Goal: Information Seeking & Learning: Learn about a topic

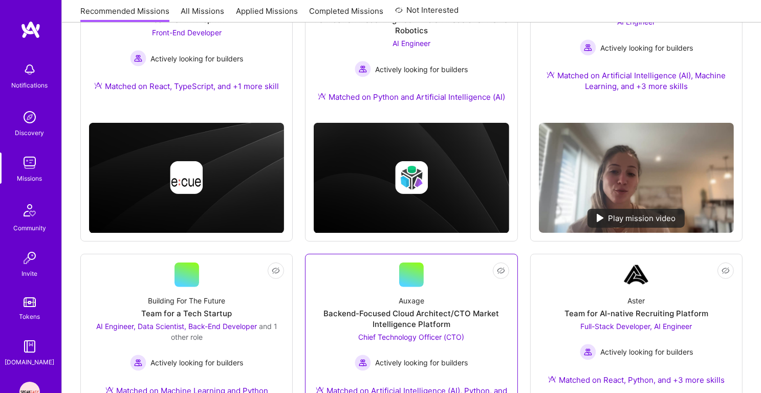
scroll to position [389, 0]
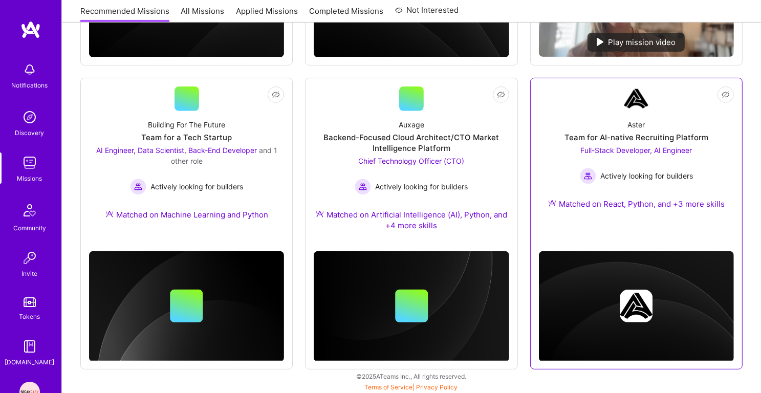
click at [637, 131] on div "Aster Team for AI-native Recruiting Platform Full-Stack Developer, AI Engineer …" at bounding box center [636, 166] width 195 height 111
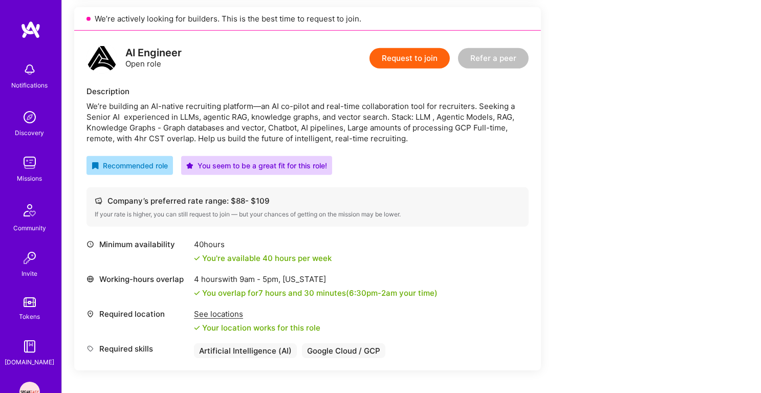
scroll to position [635, 0]
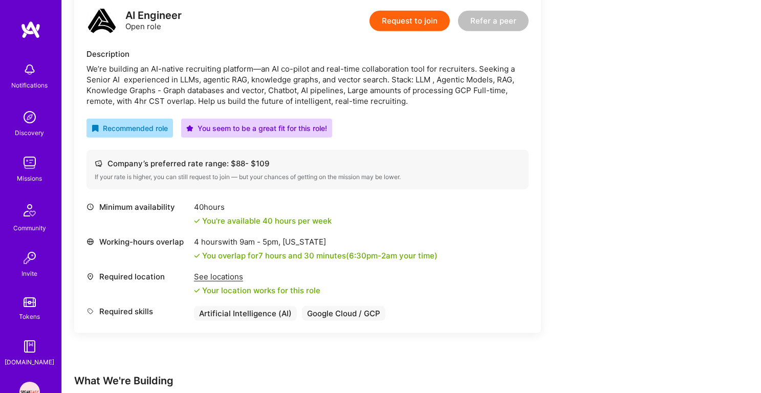
click at [389, 76] on div "We’re building an AI-native recruiting platform—an AI co-pilot and real-time co…" at bounding box center [308, 85] width 442 height 43
click at [373, 93] on div "We’re building an AI-native recruiting platform—an AI co-pilot and real-time co…" at bounding box center [308, 85] width 442 height 43
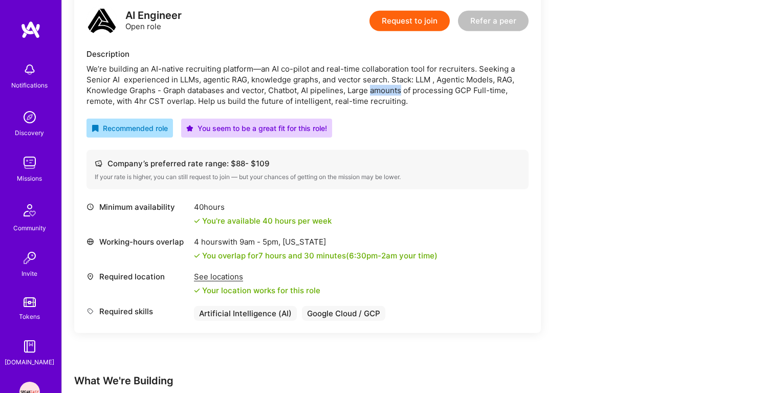
click at [373, 93] on div "We’re building an AI-native recruiting platform—an AI co-pilot and real-time co…" at bounding box center [308, 85] width 442 height 43
click at [281, 85] on div "We’re building an AI-native recruiting platform—an AI co-pilot and real-time co…" at bounding box center [308, 85] width 442 height 43
click at [226, 90] on div "We’re building an AI-native recruiting platform—an AI co-pilot and real-time co…" at bounding box center [308, 85] width 442 height 43
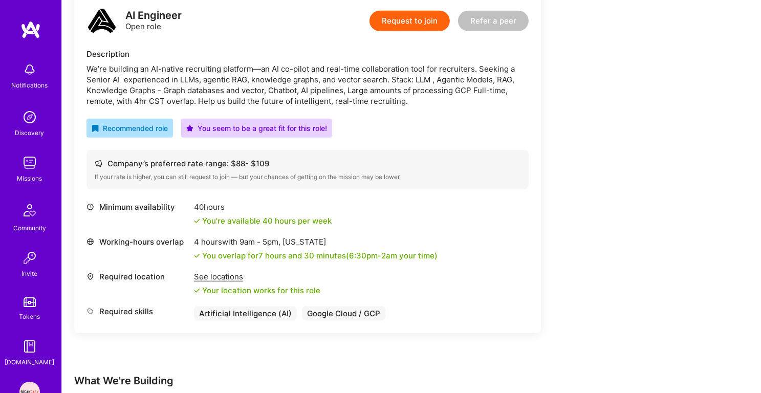
click at [226, 90] on div "We’re building an AI-native recruiting platform—an AI co-pilot and real-time co…" at bounding box center [308, 85] width 442 height 43
click at [240, 98] on div "We’re building an AI-native recruiting platform—an AI co-pilot and real-time co…" at bounding box center [308, 85] width 442 height 43
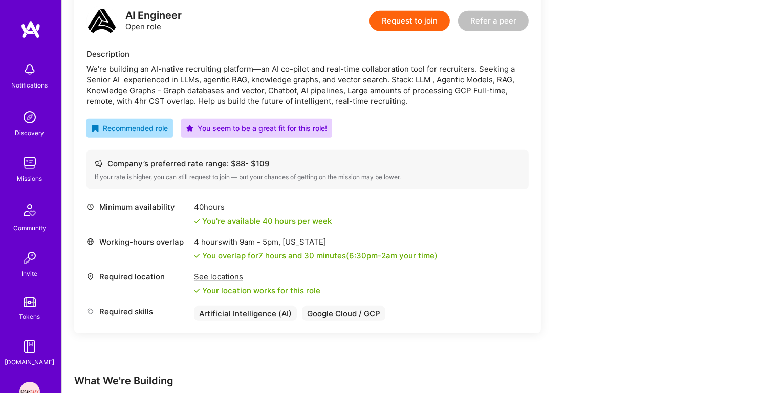
click at [271, 89] on div "We’re building an AI-native recruiting platform—an AI co-pilot and real-time co…" at bounding box center [308, 85] width 442 height 43
click at [284, 95] on div "We’re building an AI-native recruiting platform—an AI co-pilot and real-time co…" at bounding box center [308, 85] width 442 height 43
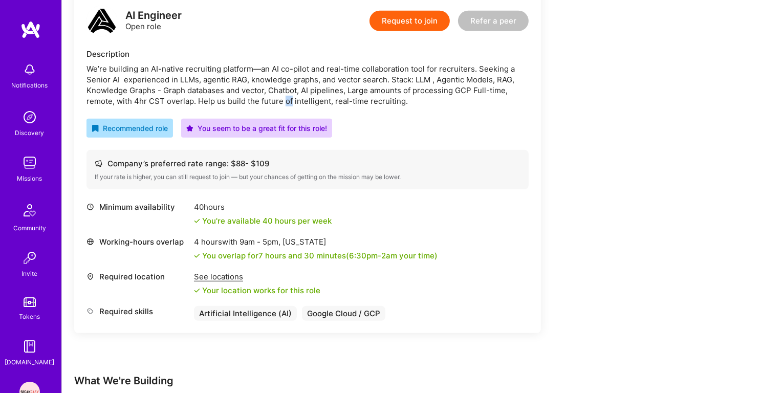
click at [284, 95] on div "We’re building an AI-native recruiting platform—an AI co-pilot and real-time co…" at bounding box center [308, 85] width 442 height 43
click at [305, 84] on div "We’re building an AI-native recruiting platform—an AI co-pilot and real-time co…" at bounding box center [308, 85] width 442 height 43
click at [327, 92] on div "We’re building an AI-native recruiting platform—an AI co-pilot and real-time co…" at bounding box center [308, 85] width 442 height 43
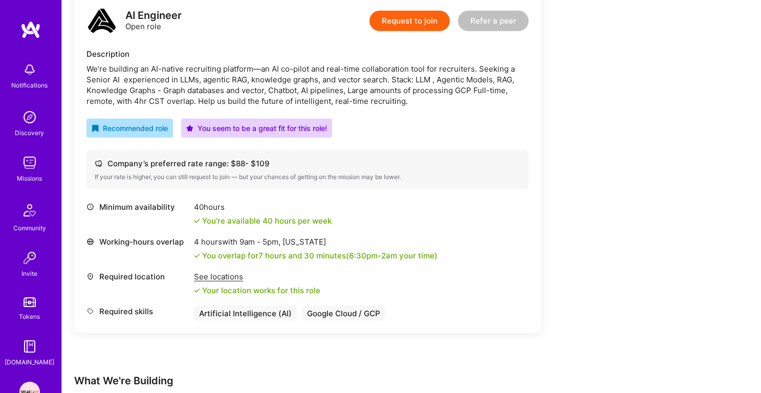
click at [327, 92] on div "We’re building an AI-native recruiting platform—an AI co-pilot and real-time co…" at bounding box center [308, 85] width 442 height 43
click at [341, 93] on div "We’re building an AI-native recruiting platform—an AI co-pilot and real-time co…" at bounding box center [308, 85] width 442 height 43
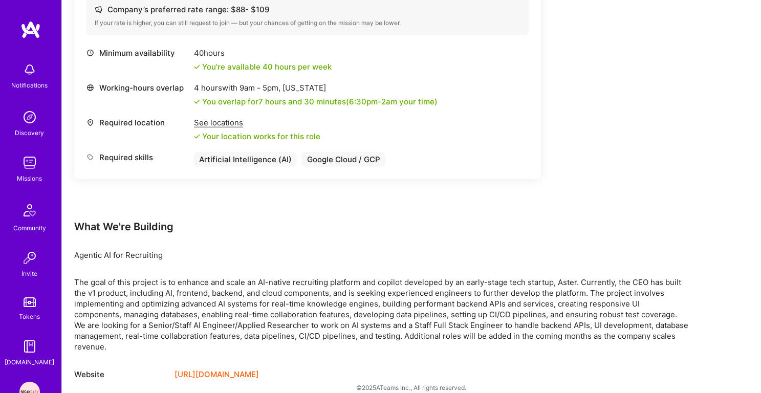
click at [136, 321] on div "The goal of this project is to enhance and scale an AI-native recruiting platfo…" at bounding box center [381, 314] width 615 height 75
click at [149, 300] on div "The goal of this project is to enhance and scale an AI-native recruiting platfo…" at bounding box center [381, 314] width 615 height 75
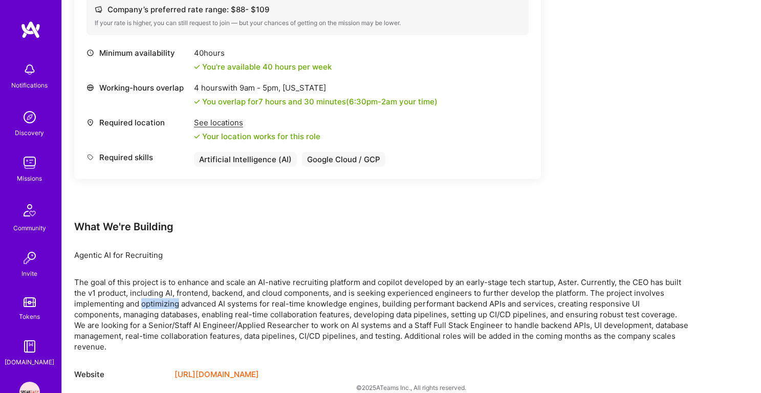
click at [149, 300] on div "The goal of this project is to enhance and scale an AI-native recruiting platfo…" at bounding box center [381, 314] width 615 height 75
click at [175, 287] on div "The goal of this project is to enhance and scale an AI-native recruiting platfo…" at bounding box center [381, 314] width 615 height 75
click at [172, 307] on div "The goal of this project is to enhance and scale an AI-native recruiting platfo…" at bounding box center [381, 314] width 615 height 75
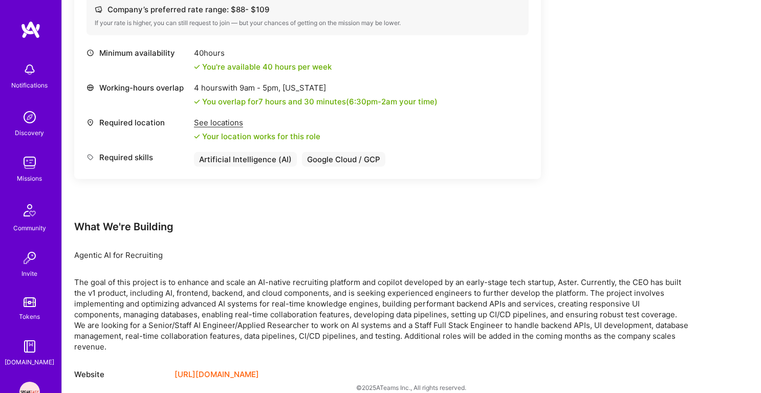
click at [172, 307] on div "The goal of this project is to enhance and scale an AI-native recruiting platfo…" at bounding box center [381, 314] width 615 height 75
click at [166, 319] on div "The goal of this project is to enhance and scale an AI-native recruiting platfo…" at bounding box center [381, 314] width 615 height 75
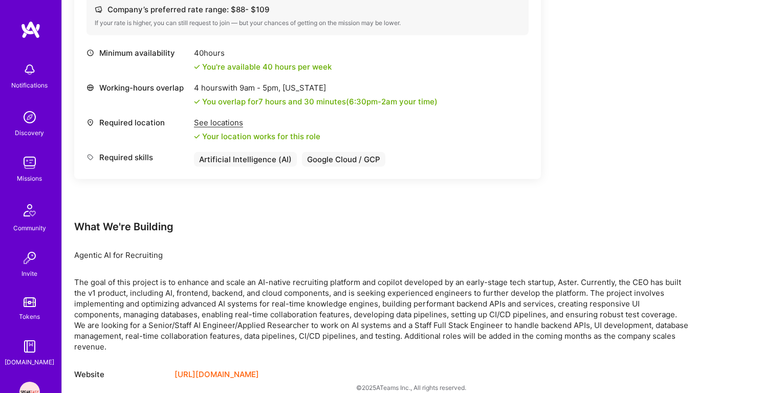
click at [179, 298] on div "The goal of this project is to enhance and scale an AI-native recruiting platfo…" at bounding box center [381, 314] width 615 height 75
click at [186, 291] on div "The goal of this project is to enhance and scale an AI-native recruiting platfo…" at bounding box center [381, 314] width 615 height 75
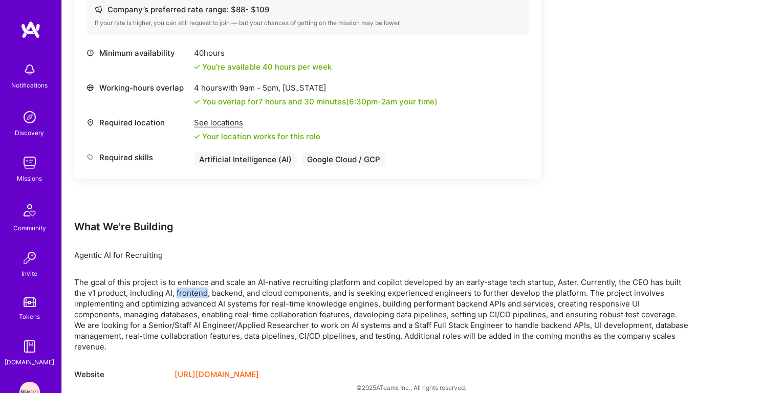
click at [186, 291] on div "The goal of this project is to enhance and scale an AI-native recruiting platfo…" at bounding box center [381, 314] width 615 height 75
click at [183, 297] on div "The goal of this project is to enhance and scale an AI-native recruiting platfo…" at bounding box center [381, 314] width 615 height 75
click at [194, 284] on div "The goal of this project is to enhance and scale an AI-native recruiting platfo…" at bounding box center [381, 314] width 615 height 75
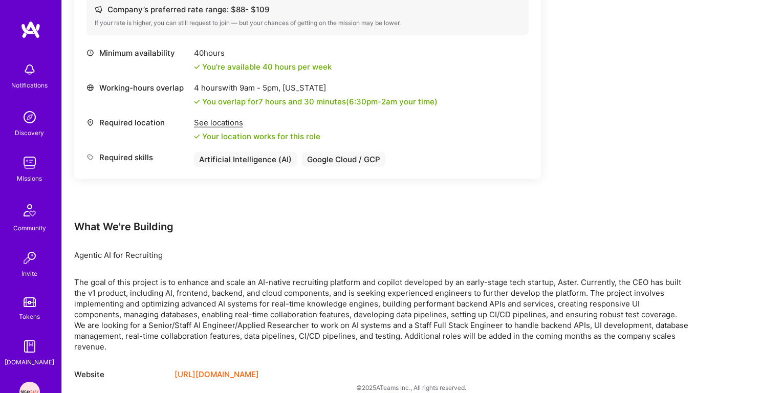
click at [194, 284] on div "The goal of this project is to enhance and scale an AI-native recruiting platfo…" at bounding box center [381, 314] width 615 height 75
click at [191, 291] on div "The goal of this project is to enhance and scale an AI-native recruiting platfo…" at bounding box center [381, 314] width 615 height 75
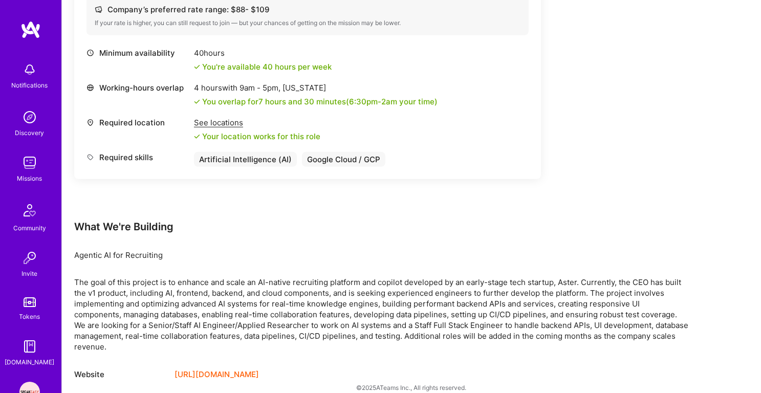
click at [185, 302] on div "The goal of this project is to enhance and scale an AI-native recruiting platfo…" at bounding box center [381, 314] width 615 height 75
click at [198, 293] on div "The goal of this project is to enhance and scale an AI-native recruiting platfo…" at bounding box center [381, 314] width 615 height 75
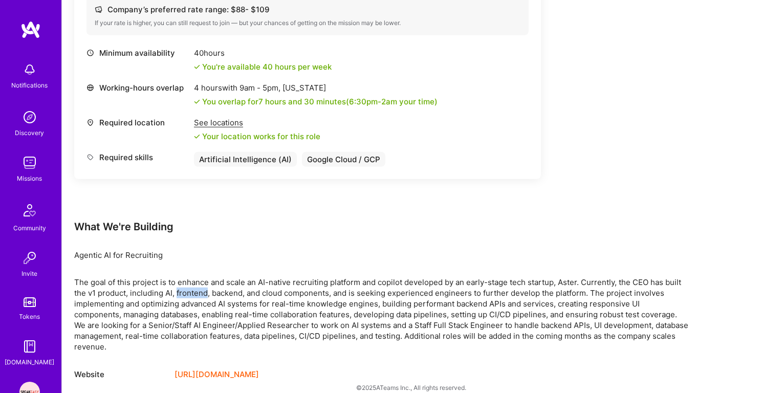
click at [198, 293] on div "The goal of this project is to enhance and scale an AI-native recruiting platfo…" at bounding box center [381, 314] width 615 height 75
click at [198, 303] on div "The goal of this project is to enhance and scale an AI-native recruiting platfo…" at bounding box center [381, 314] width 615 height 75
click at [227, 280] on div "The goal of this project is to enhance and scale an AI-native recruiting platfo…" at bounding box center [381, 314] width 615 height 75
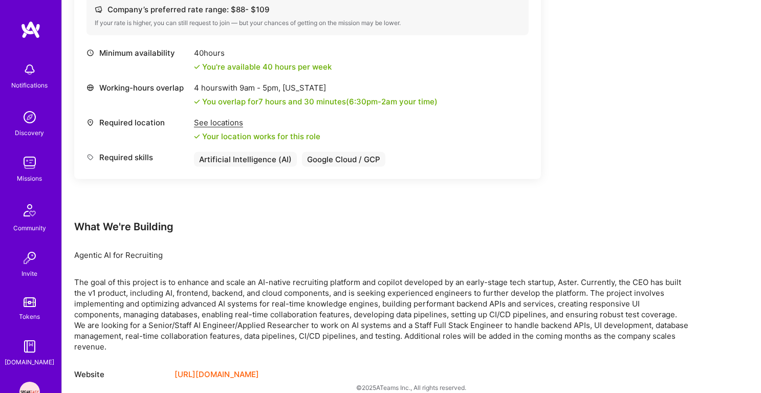
click at [227, 280] on div "The goal of this project is to enhance and scale an AI-native recruiting platfo…" at bounding box center [381, 314] width 615 height 75
click at [240, 309] on div "The goal of this project is to enhance and scale an AI-native recruiting platfo…" at bounding box center [381, 314] width 615 height 75
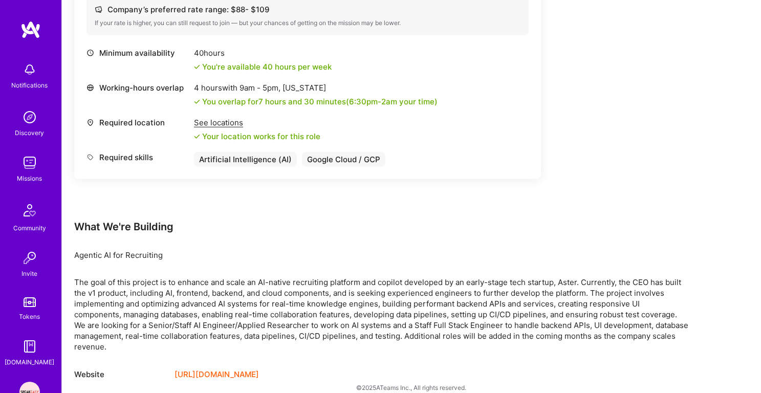
click at [260, 300] on div "The goal of this project is to enhance and scale an AI-native recruiting platfo…" at bounding box center [381, 314] width 615 height 75
click at [258, 310] on div "The goal of this project is to enhance and scale an AI-native recruiting platfo…" at bounding box center [381, 314] width 615 height 75
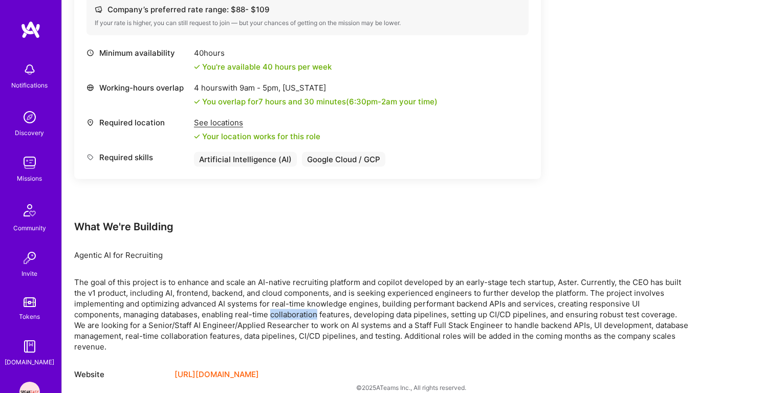
click at [258, 310] on div "The goal of this project is to enhance and scale an AI-native recruiting platfo…" at bounding box center [381, 314] width 615 height 75
click at [265, 320] on div "The goal of this project is to enhance and scale an AI-native recruiting platfo…" at bounding box center [381, 314] width 615 height 75
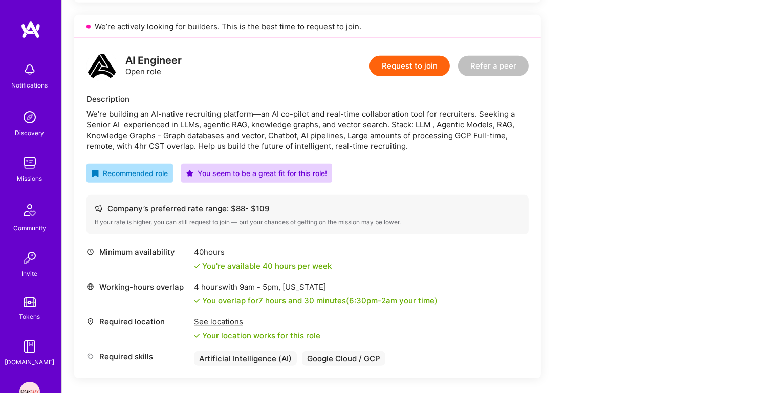
scroll to position [634, 0]
